Goal: Task Accomplishment & Management: Complete application form

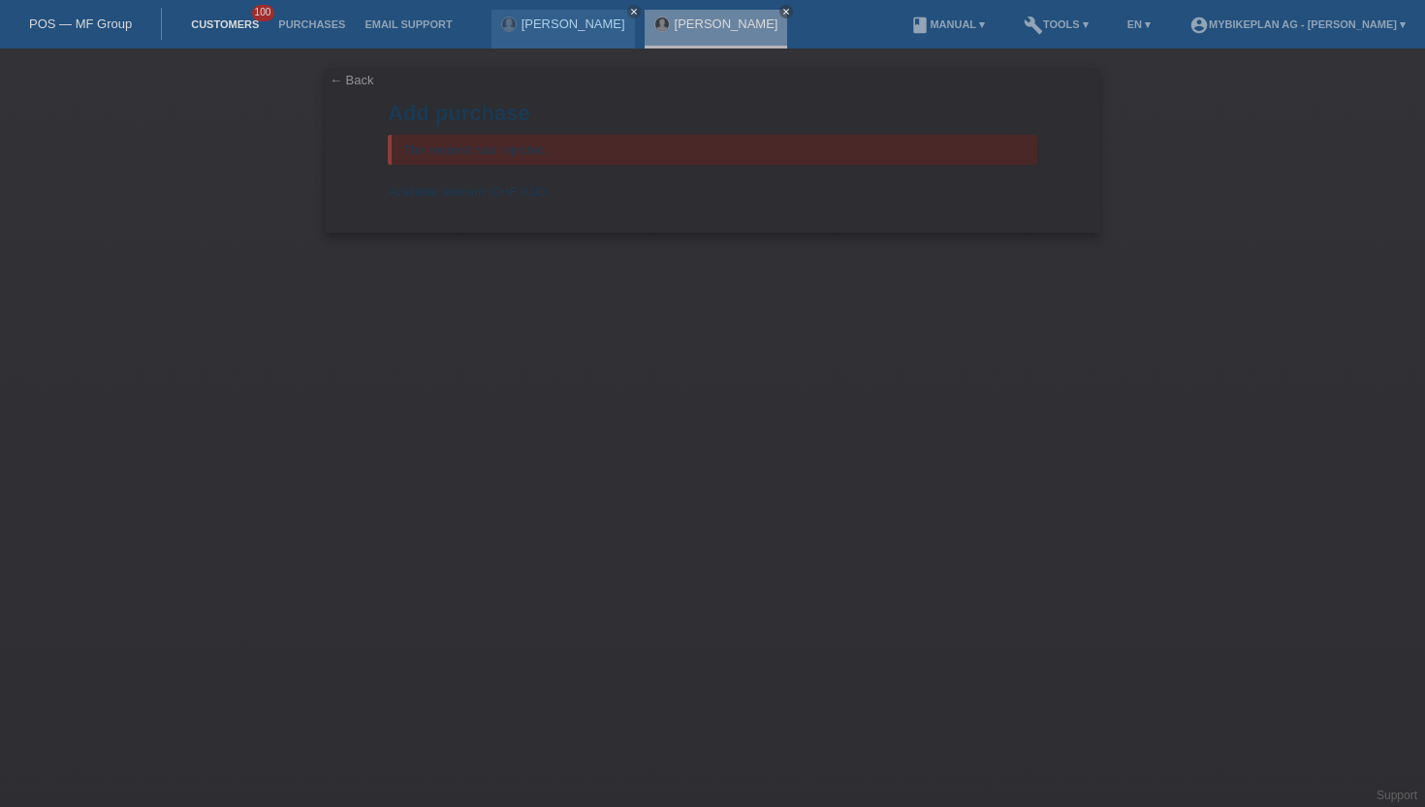
click at [245, 25] on link "Customers" at bounding box center [224, 24] width 87 height 12
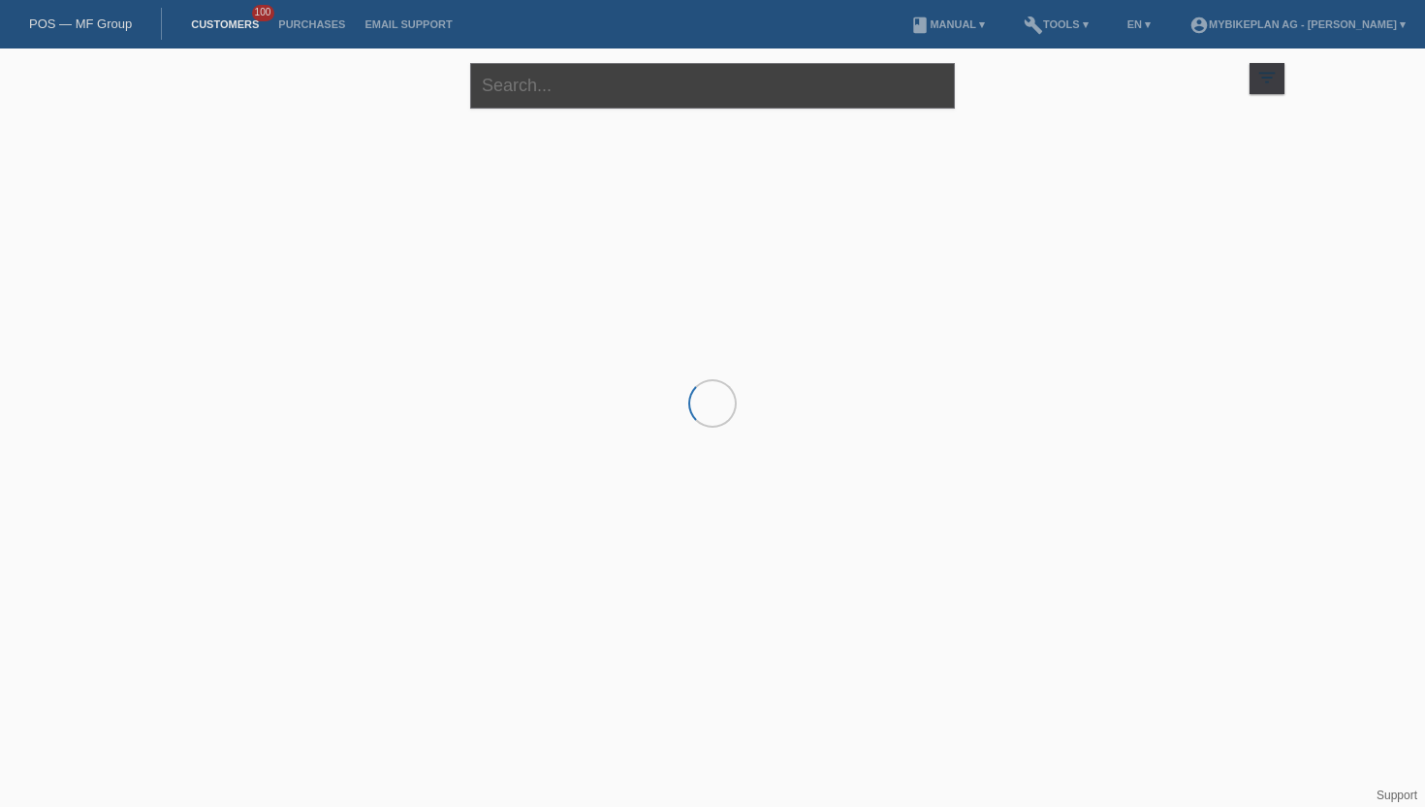
click at [564, 93] on input "text" at bounding box center [712, 86] width 485 height 46
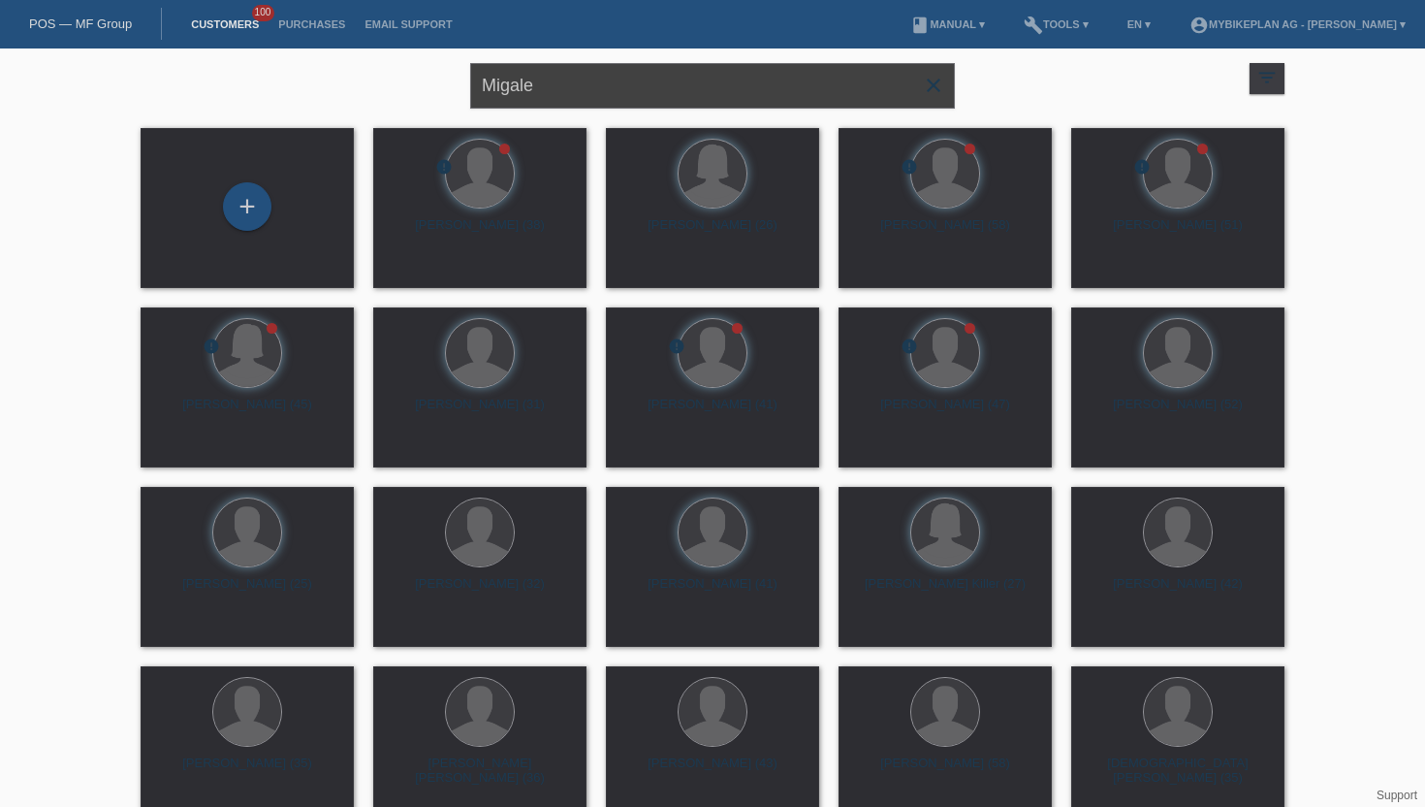
type input "Migale"
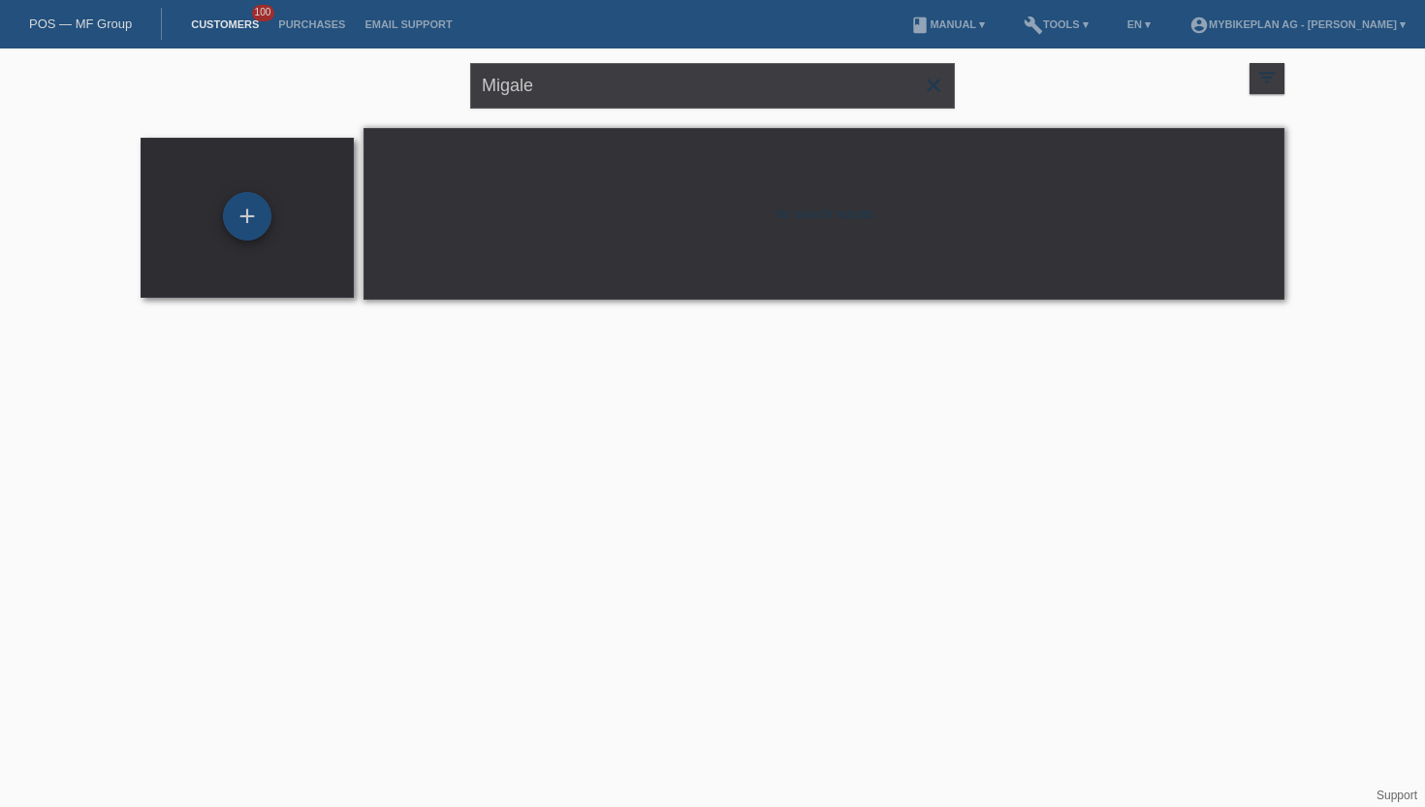
click at [229, 203] on div "+" at bounding box center [247, 216] width 47 height 33
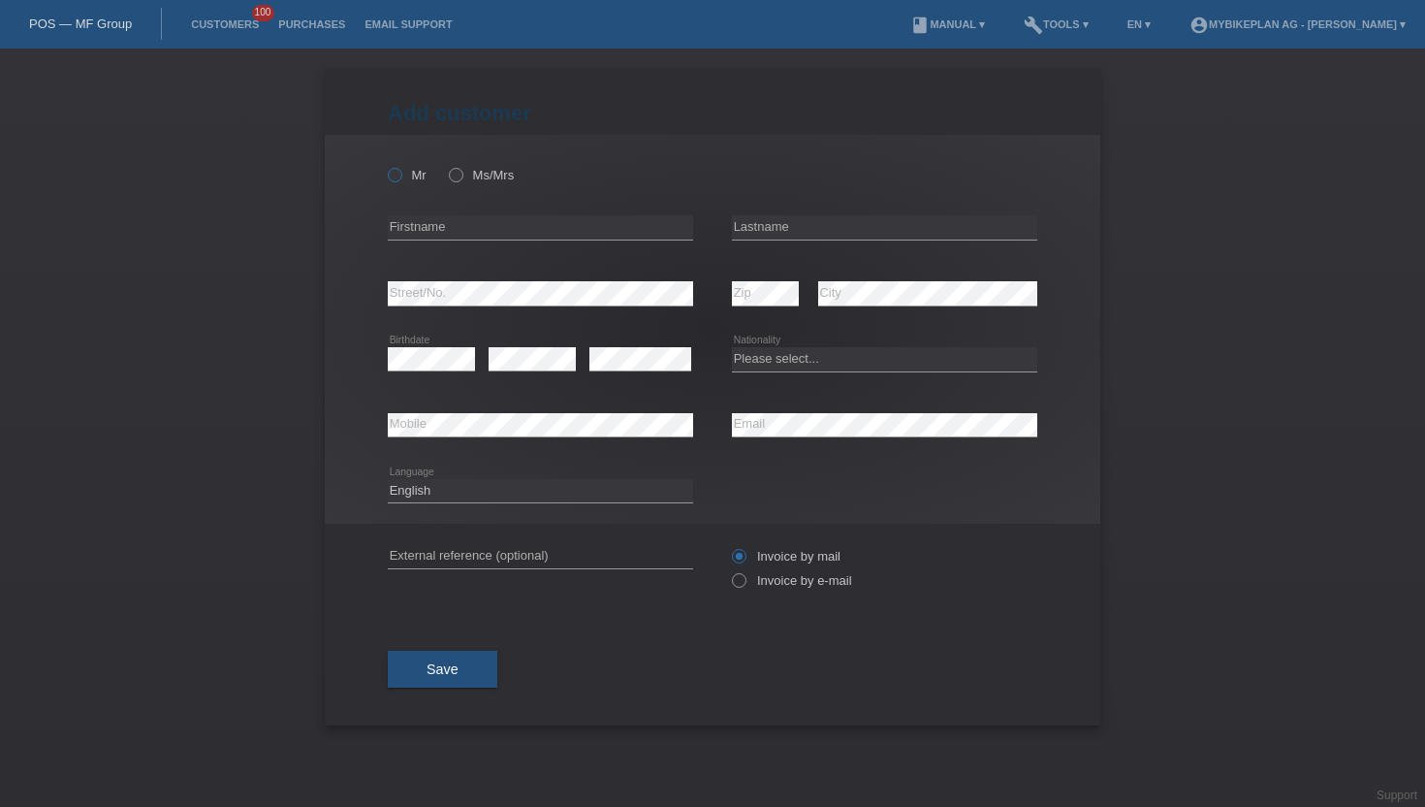
click at [410, 174] on label "Mr" at bounding box center [407, 175] width 39 height 15
click at [400, 174] on input "Mr" at bounding box center [394, 174] width 13 height 13
radio input "true"
click at [513, 226] on input "text" at bounding box center [540, 227] width 305 height 24
type input "Michael"
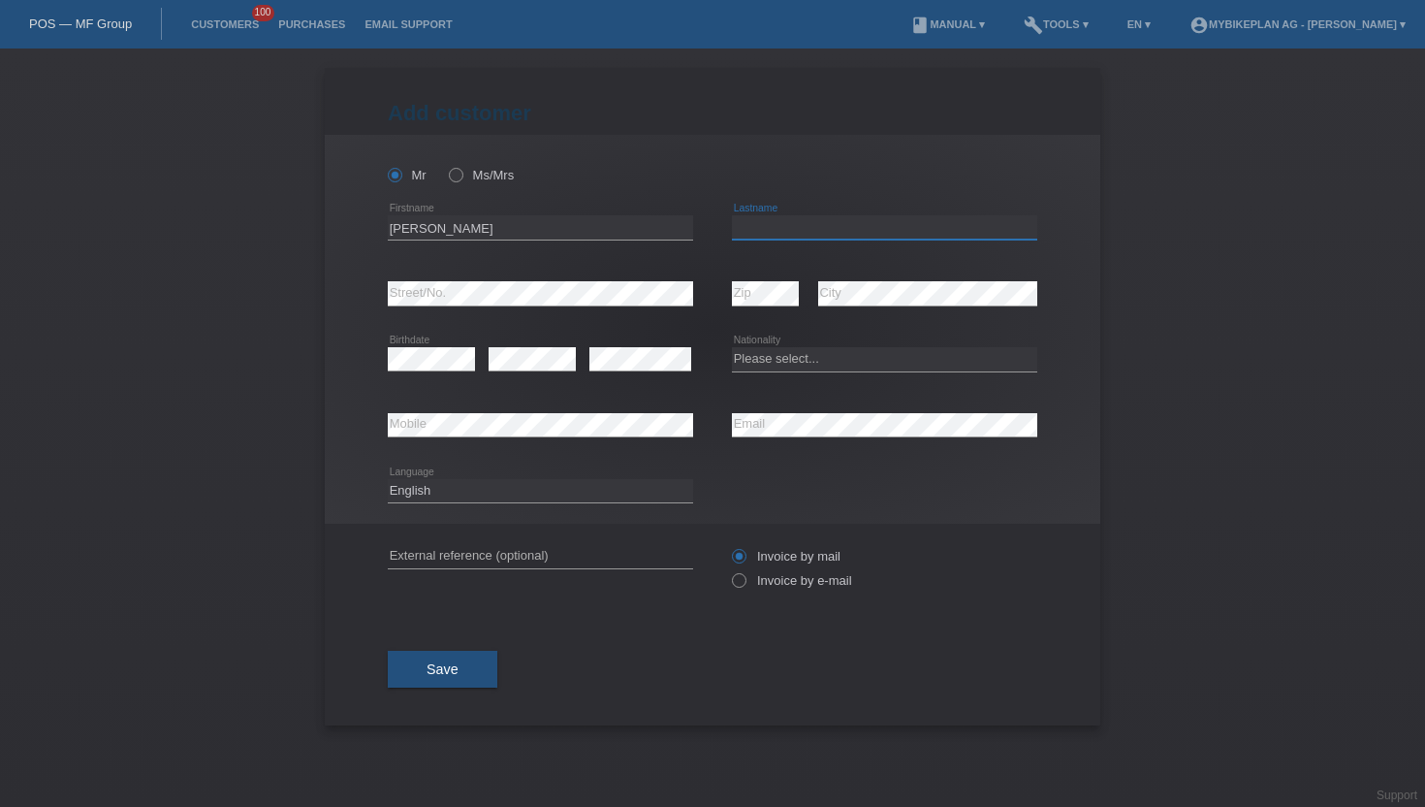
click at [816, 225] on input "text" at bounding box center [884, 227] width 305 height 24
type input "Migale"
